Goal: Find specific page/section: Find specific page/section

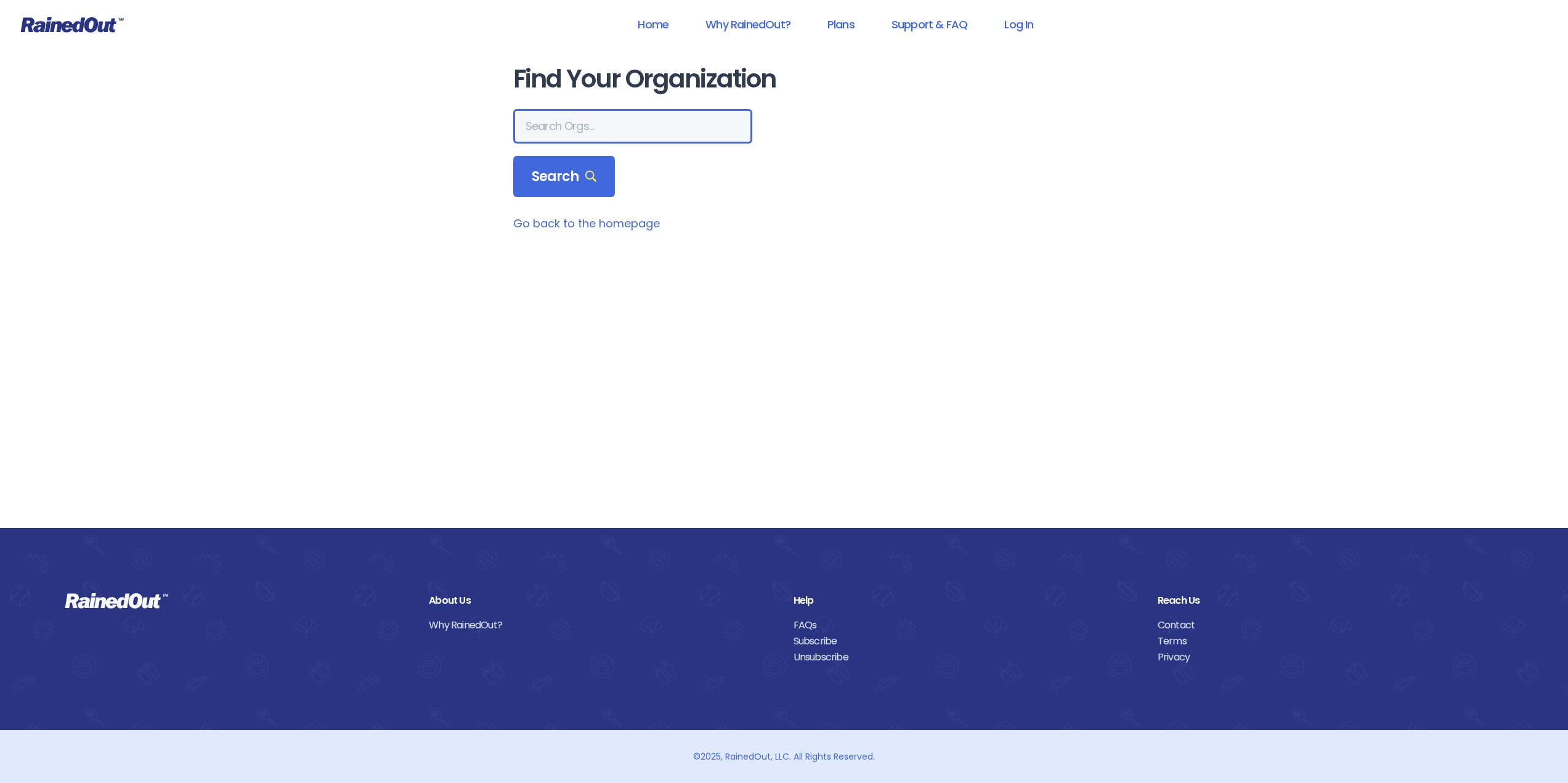
click at [607, 127] on input "text" at bounding box center [632, 126] width 239 height 34
type input "[GEOGRAPHIC_DATA]"
click at [586, 182] on icon at bounding box center [591, 177] width 12 height 12
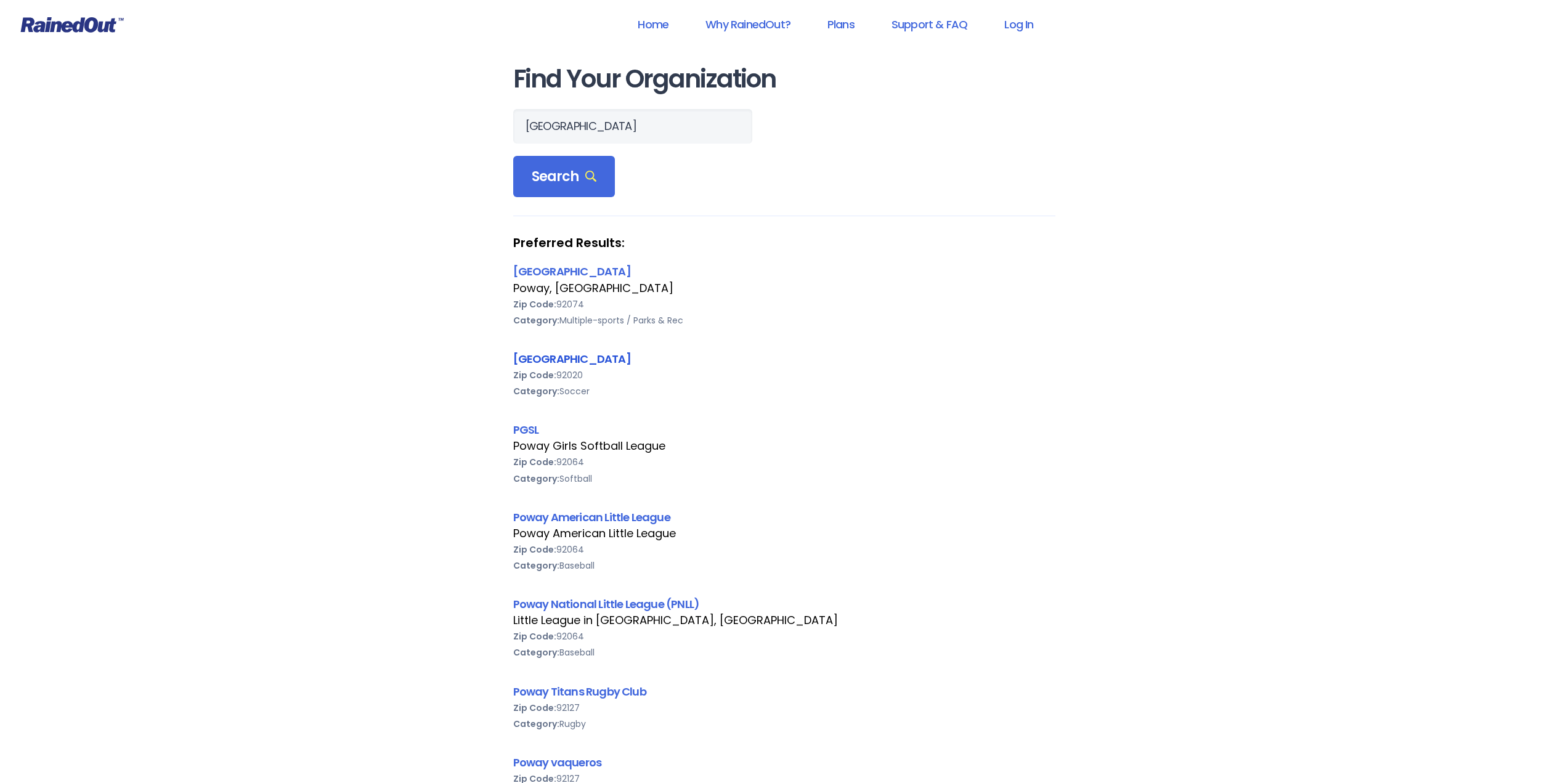
click at [555, 354] on link "[GEOGRAPHIC_DATA]" at bounding box center [572, 358] width 118 height 15
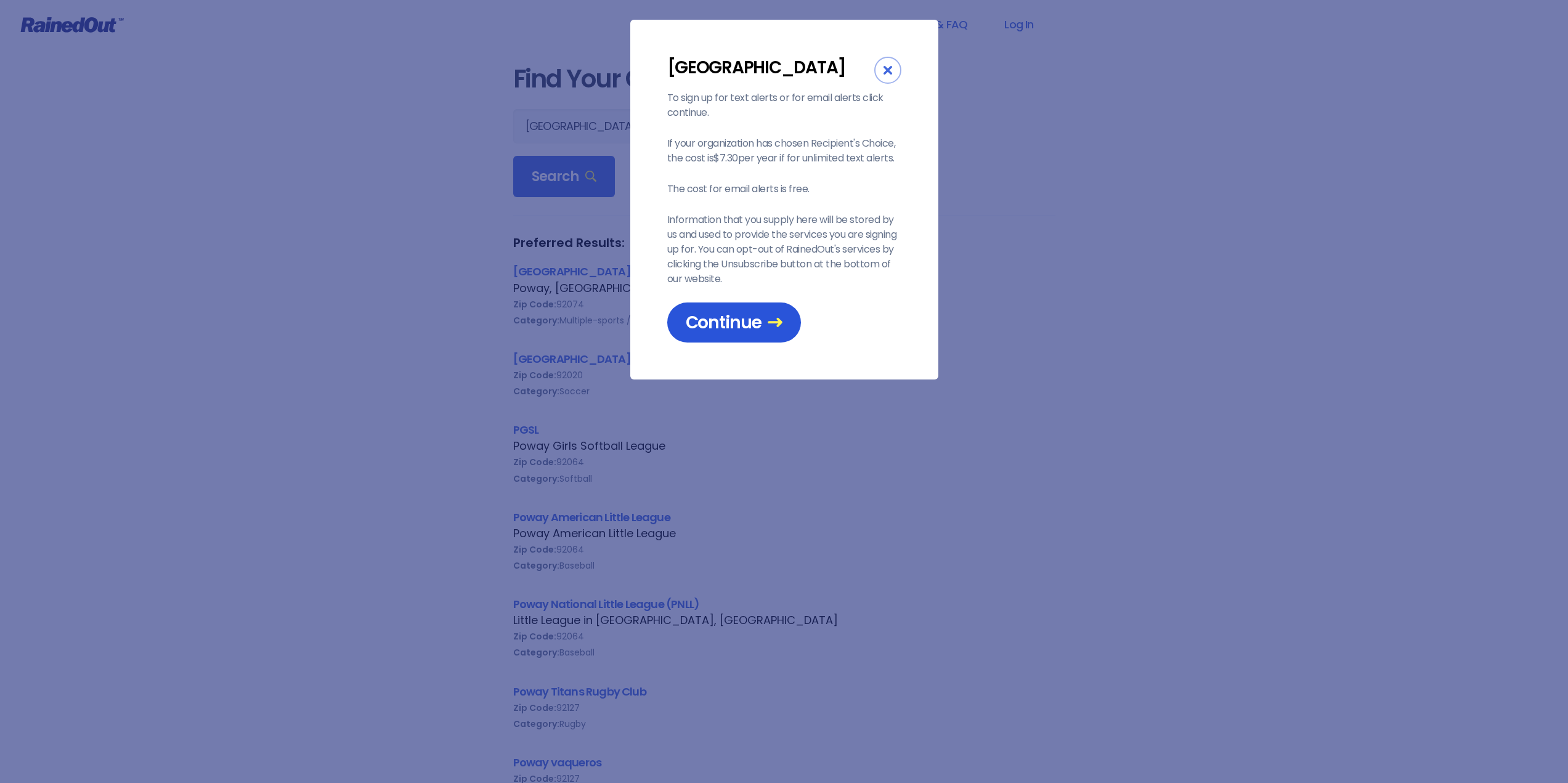
click at [737, 329] on span "Continue" at bounding box center [734, 322] width 97 height 22
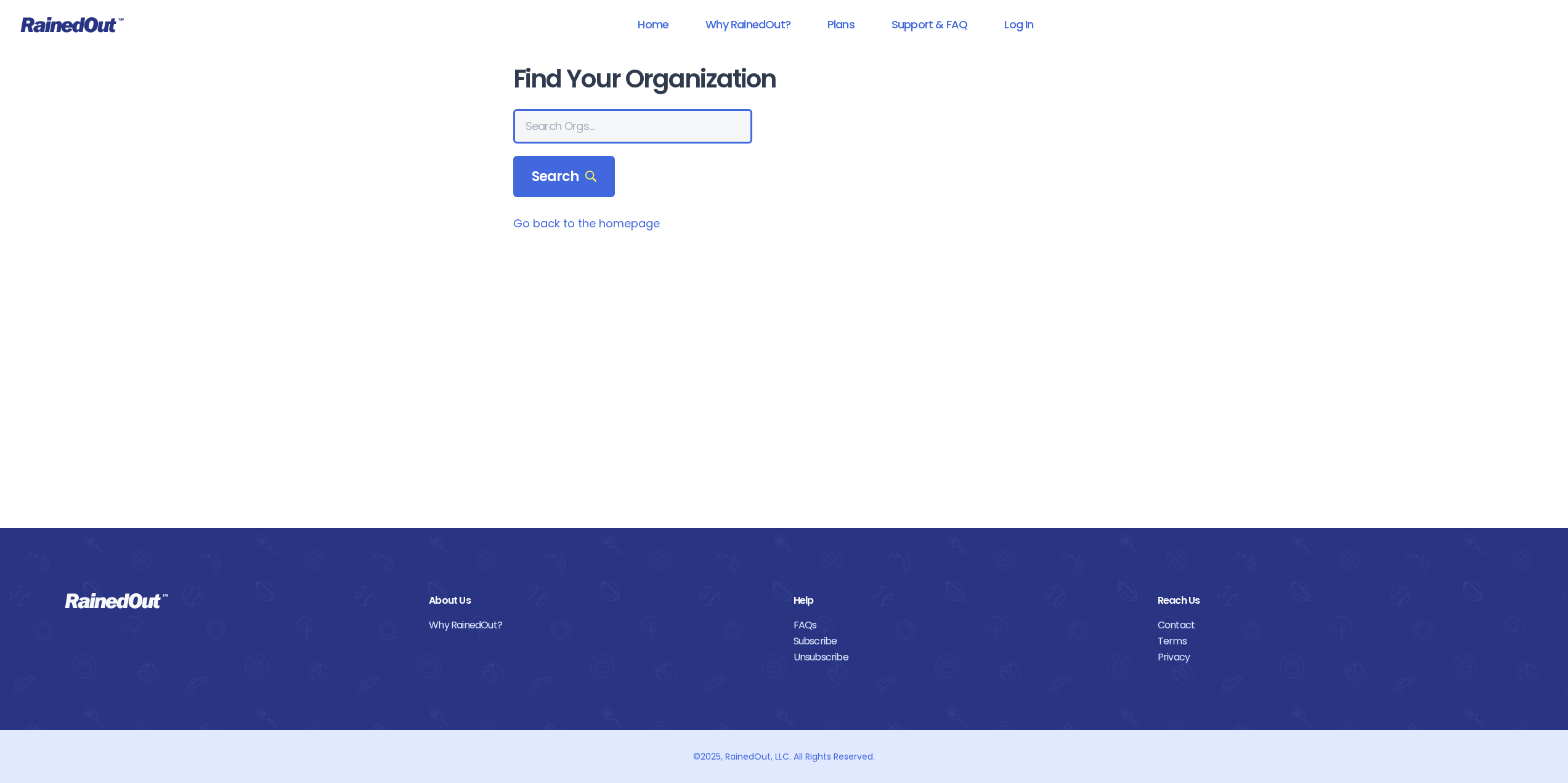
click at [578, 123] on input "text" at bounding box center [632, 126] width 239 height 34
type input "city of poway"
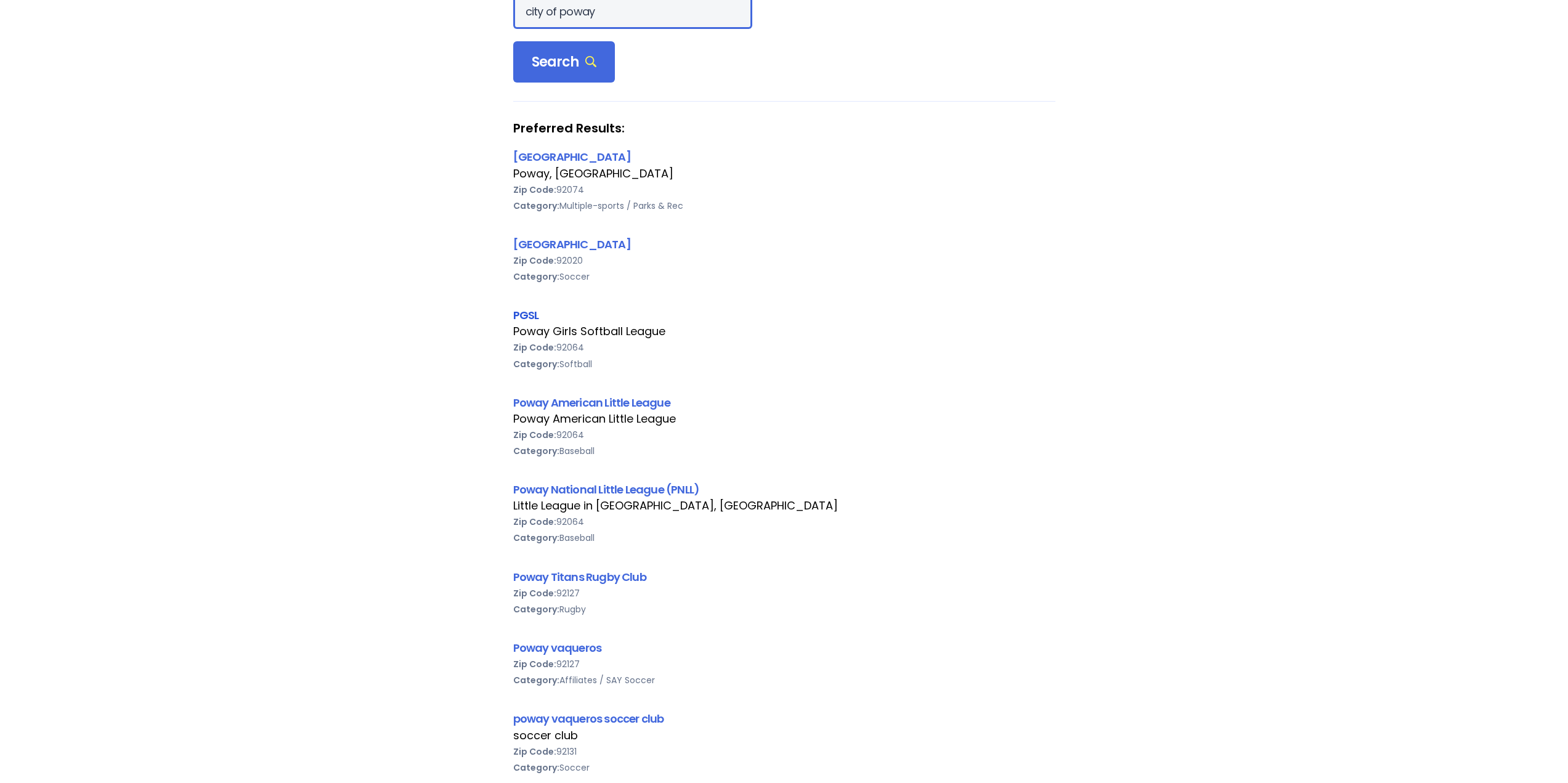
scroll to position [246, 0]
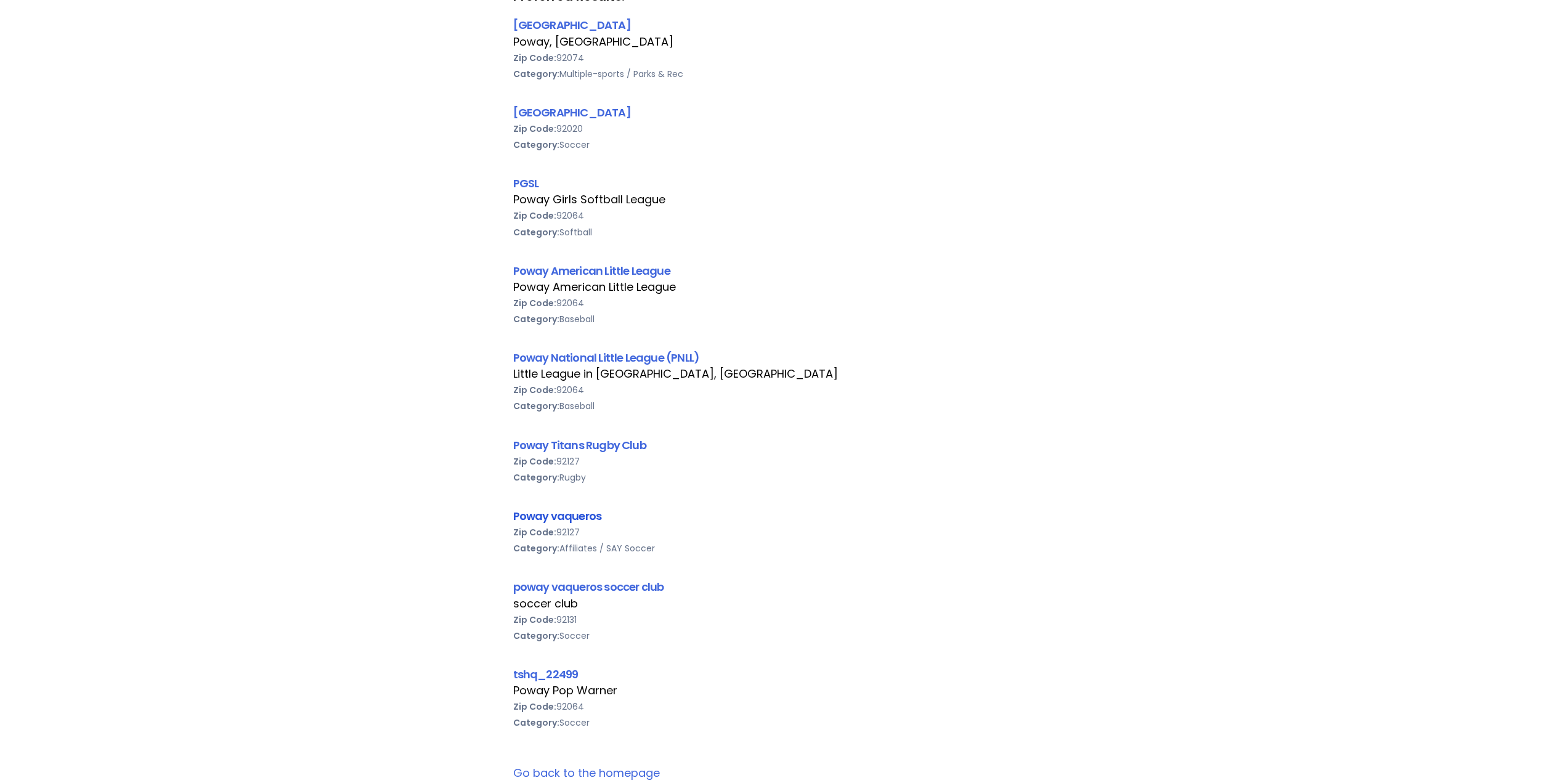
click at [571, 513] on link "Poway vaqueros" at bounding box center [557, 516] width 89 height 15
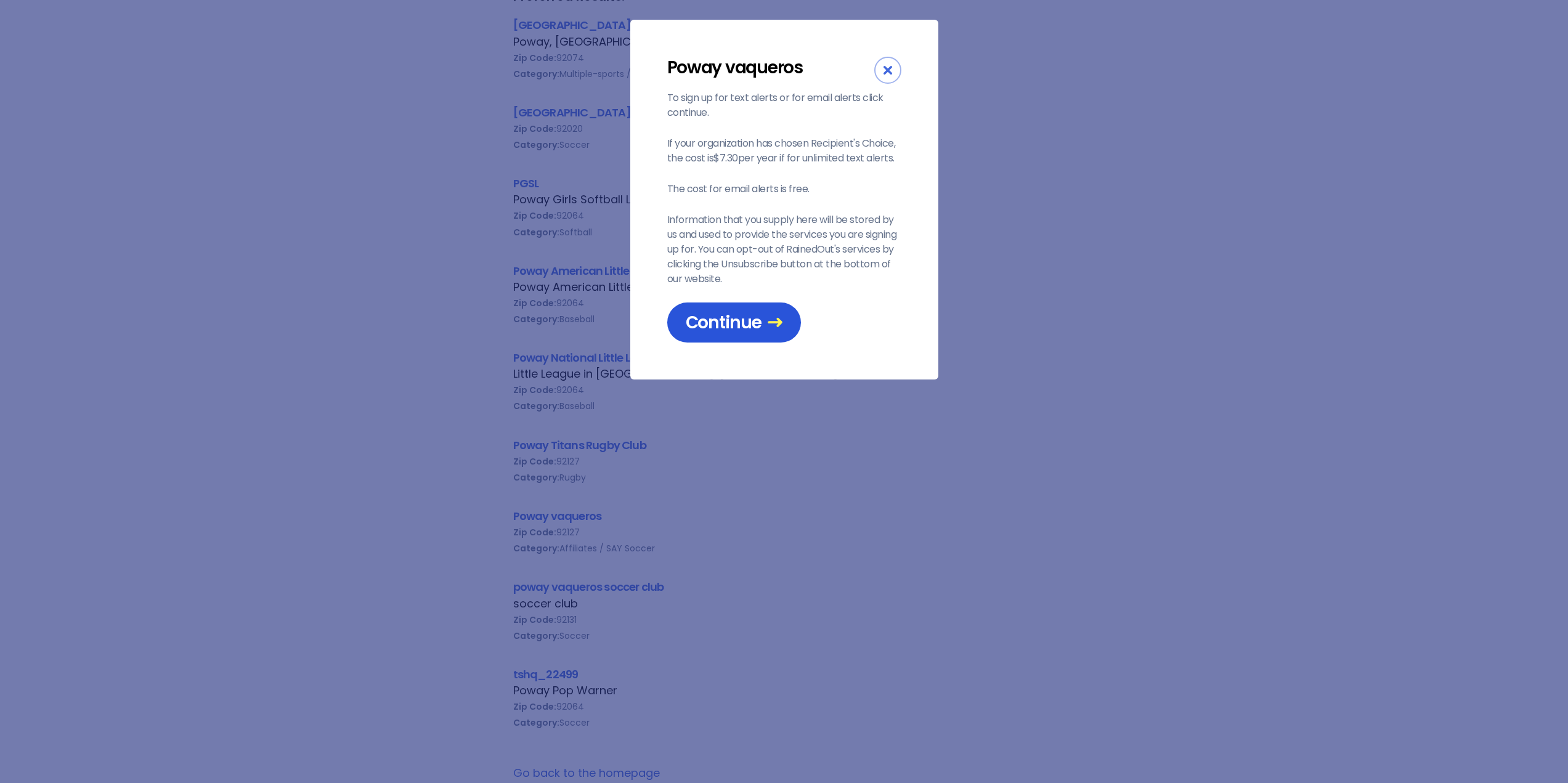
click at [730, 325] on span "Continue" at bounding box center [734, 322] width 97 height 22
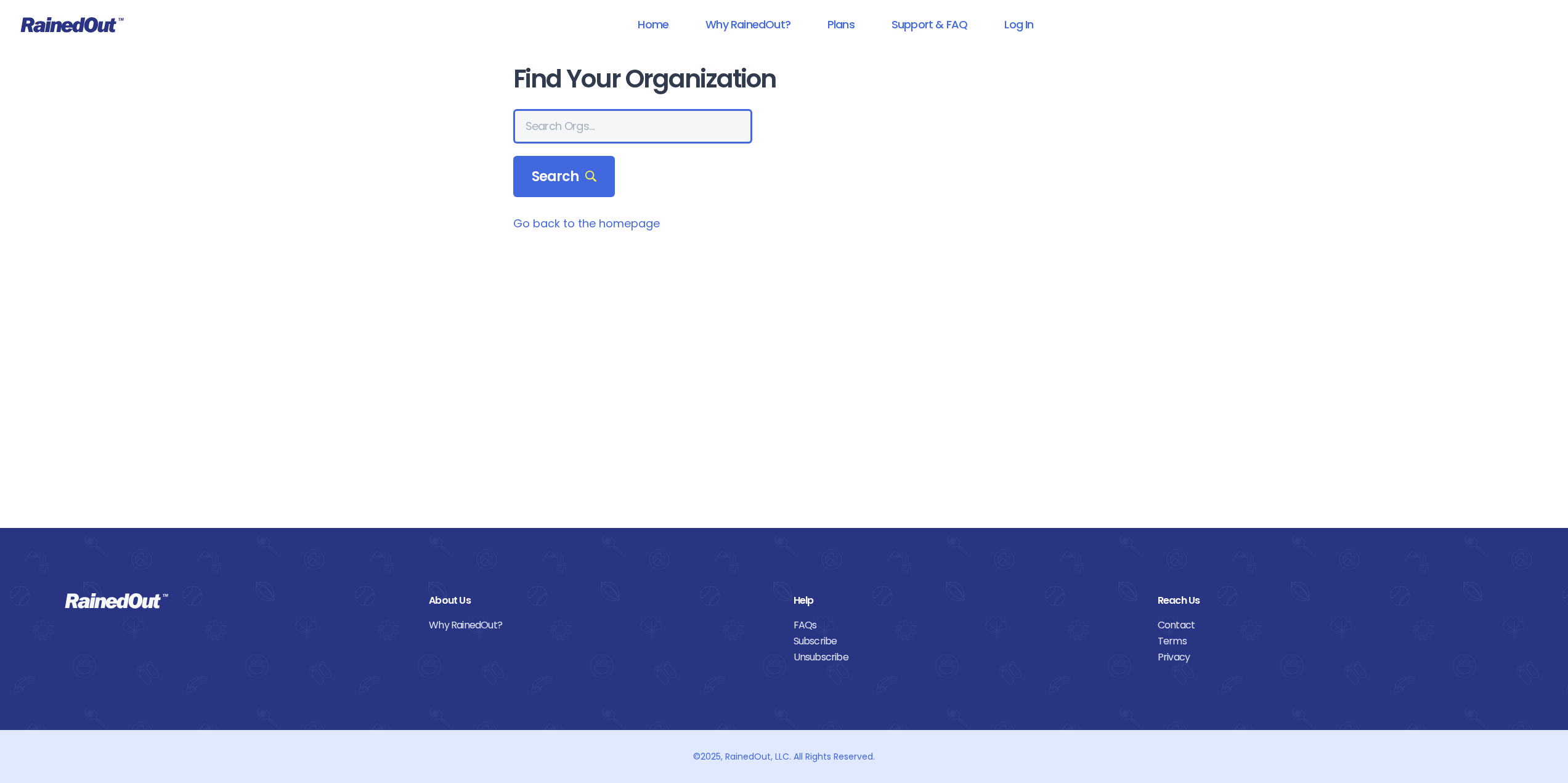
click at [595, 123] on input "text" at bounding box center [632, 126] width 239 height 34
type input "c"
type input "poway"
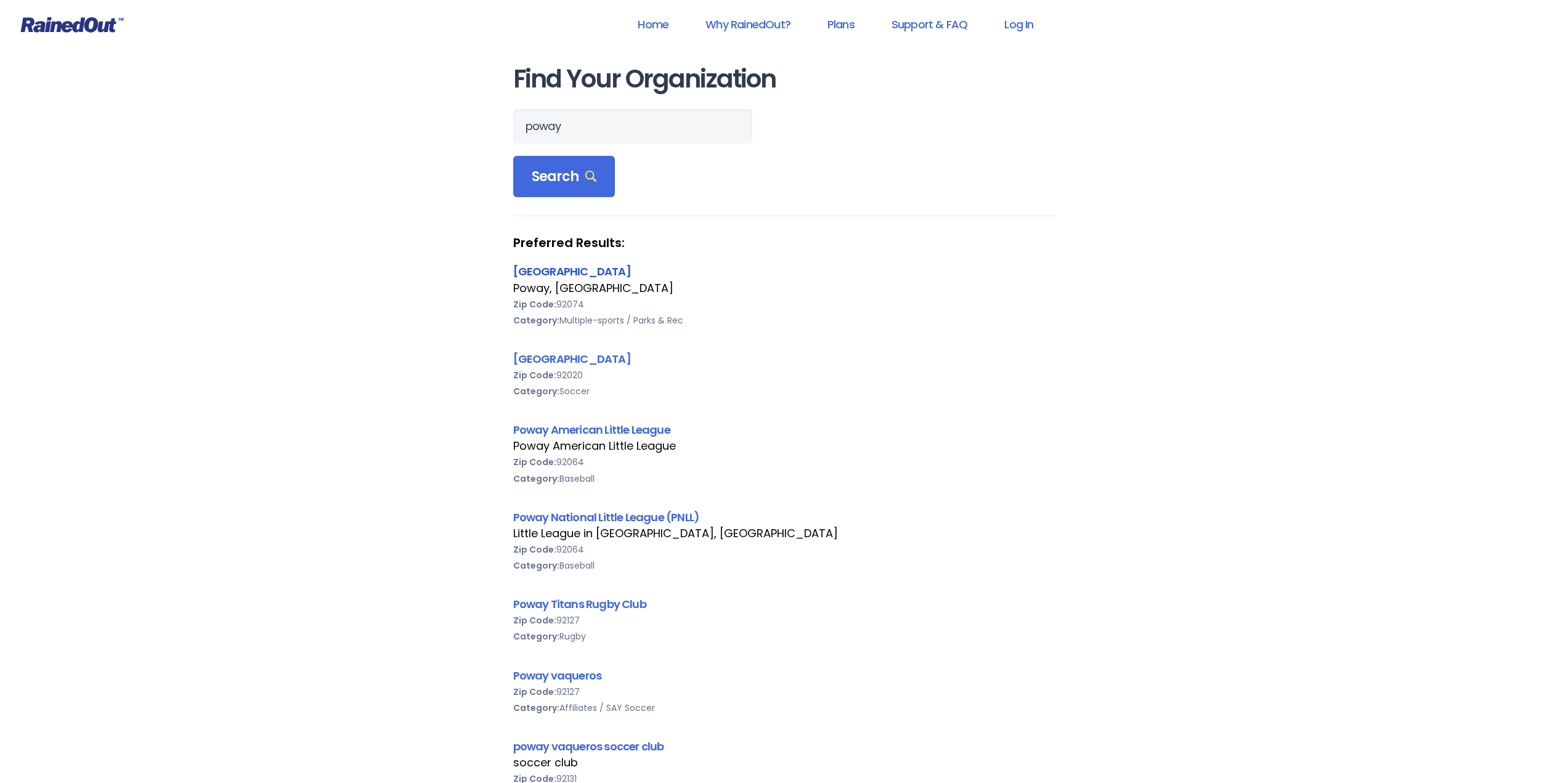
click at [535, 269] on link "[GEOGRAPHIC_DATA]" at bounding box center [572, 271] width 118 height 15
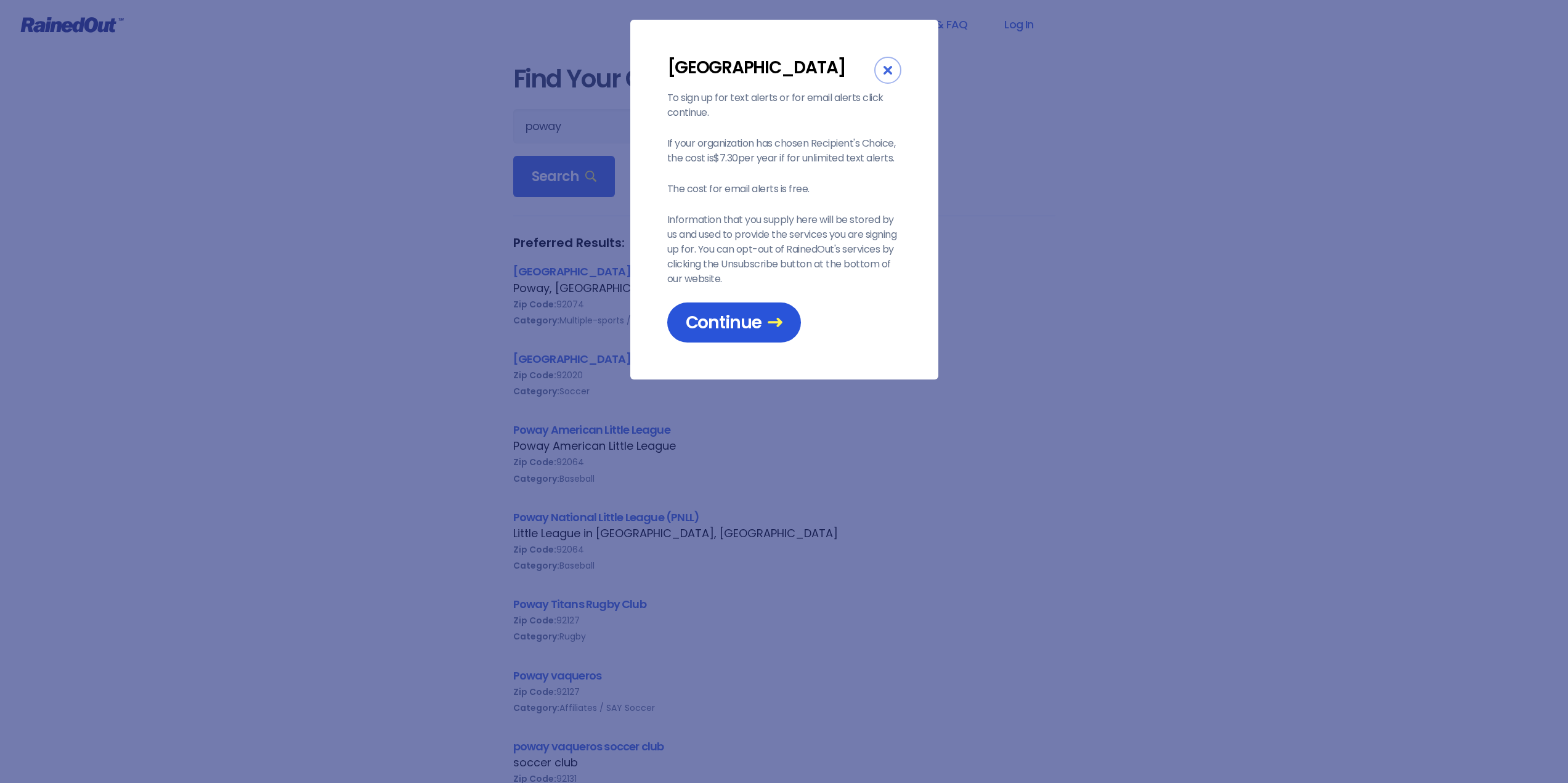
click at [732, 323] on span "Continue" at bounding box center [734, 322] width 97 height 22
